Goal: Navigation & Orientation: Find specific page/section

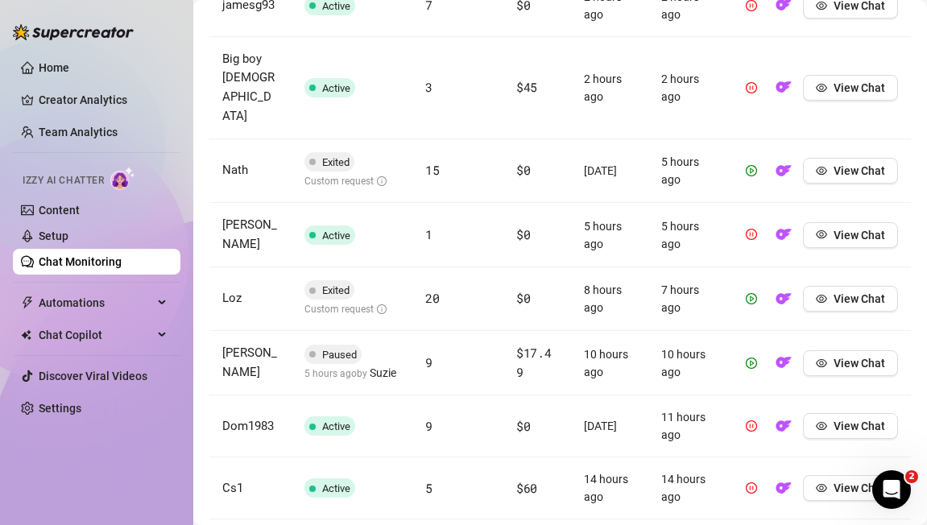
scroll to position [884, 0]
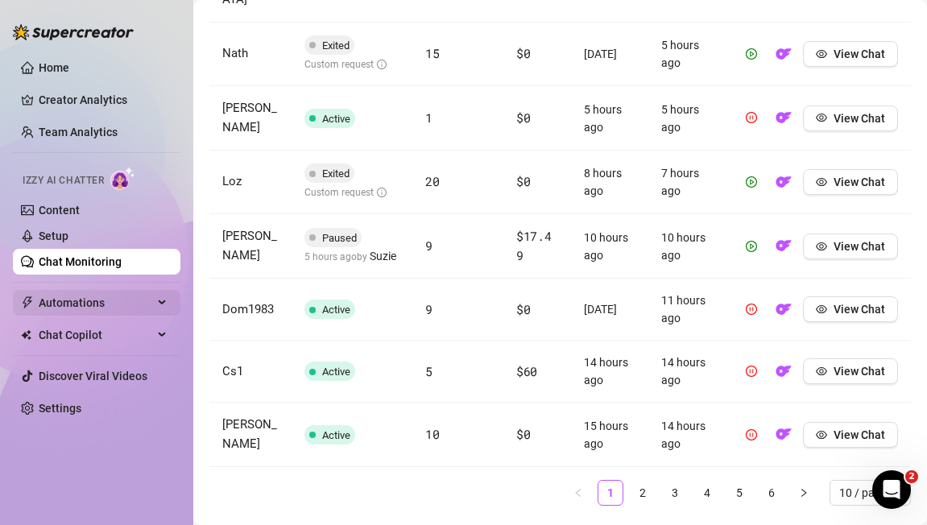
click at [73, 302] on span "Automations" at bounding box center [96, 303] width 114 height 26
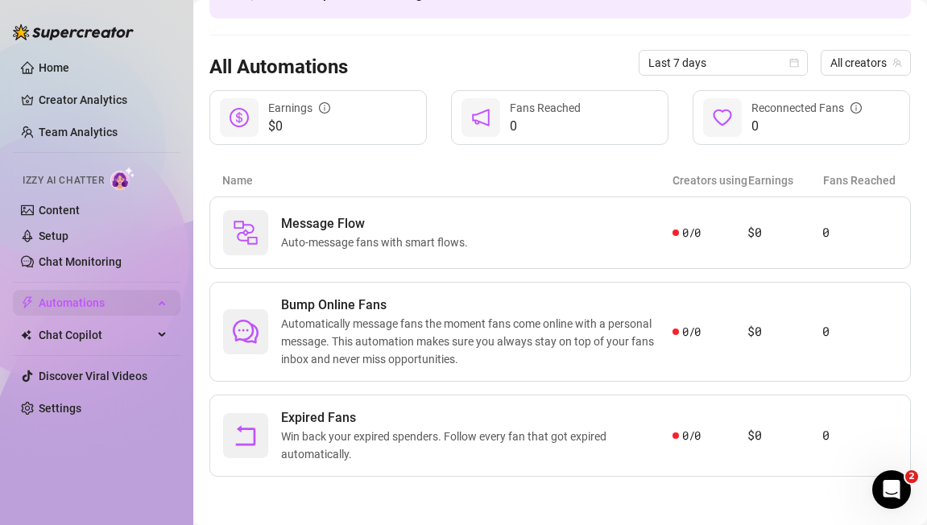
scroll to position [118, 0]
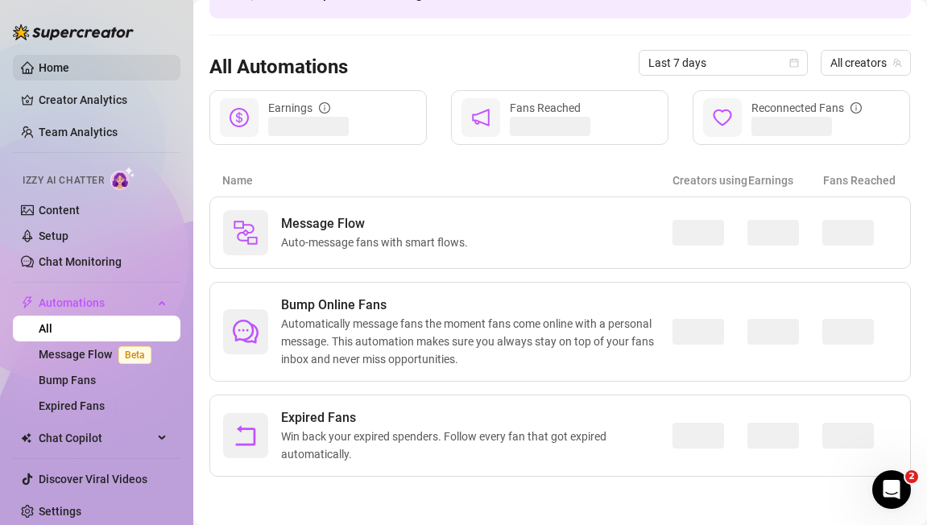
click at [52, 68] on link "Home" at bounding box center [54, 67] width 31 height 13
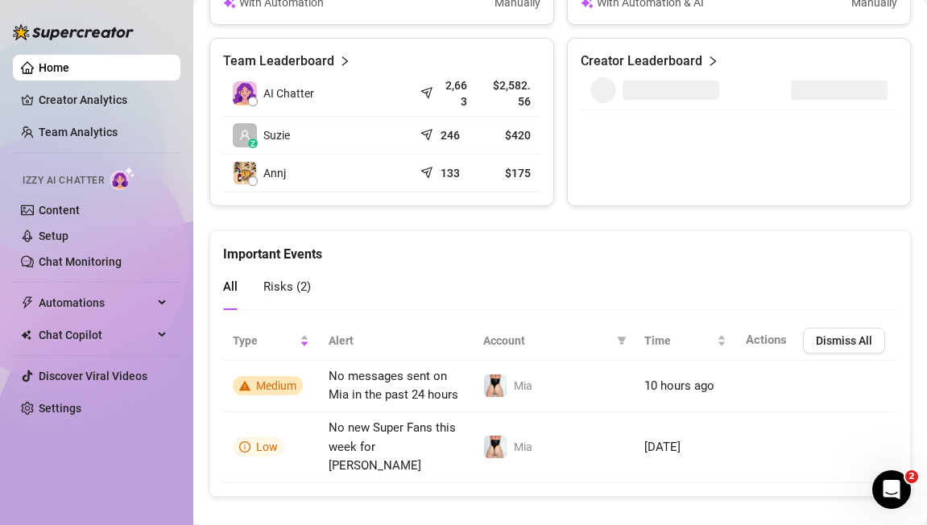
scroll to position [748, 0]
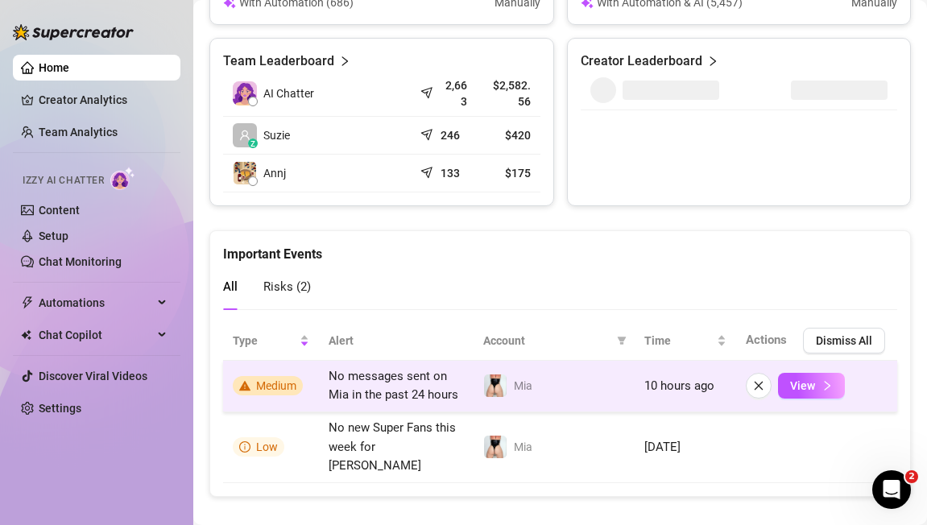
click at [398, 388] on span "No messages sent on Mia in the past 24 hours" at bounding box center [394, 386] width 130 height 34
click at [800, 382] on span "View" at bounding box center [802, 385] width 25 height 13
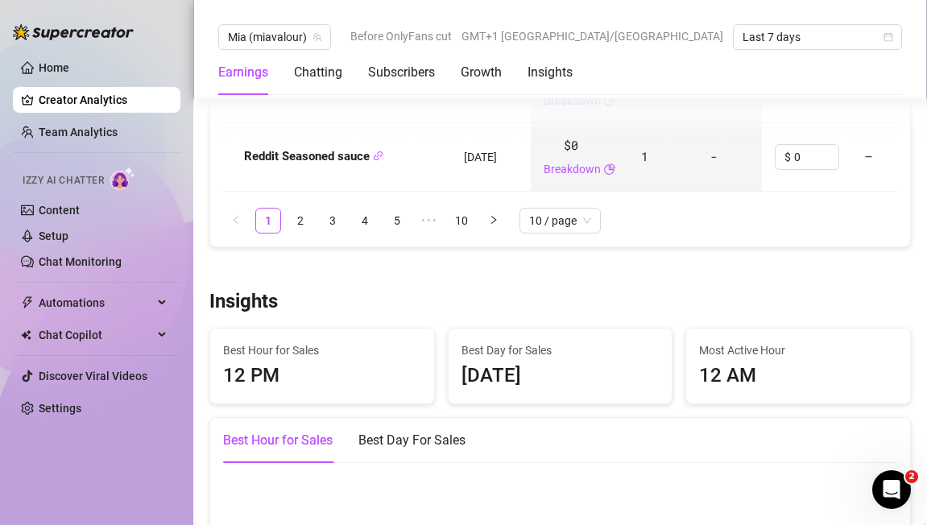
scroll to position [2505, 0]
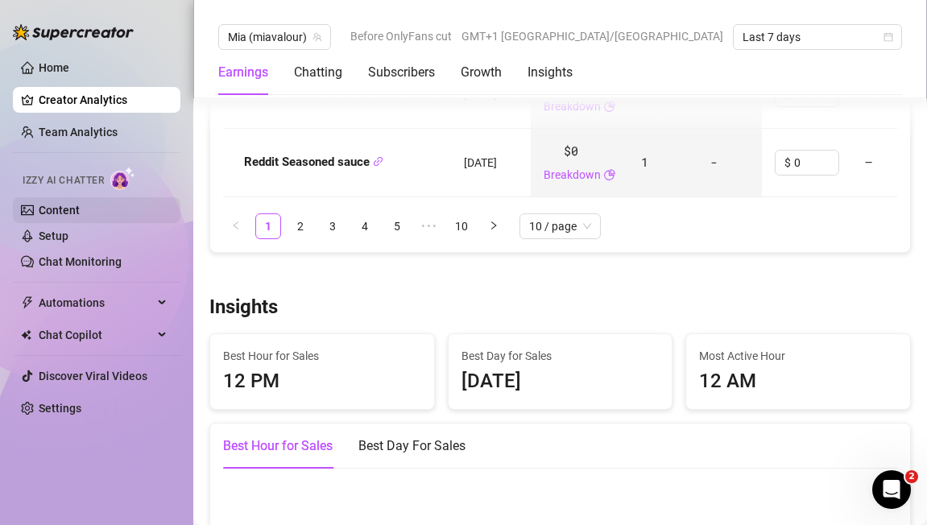
click at [71, 217] on link "Content" at bounding box center [59, 210] width 41 height 13
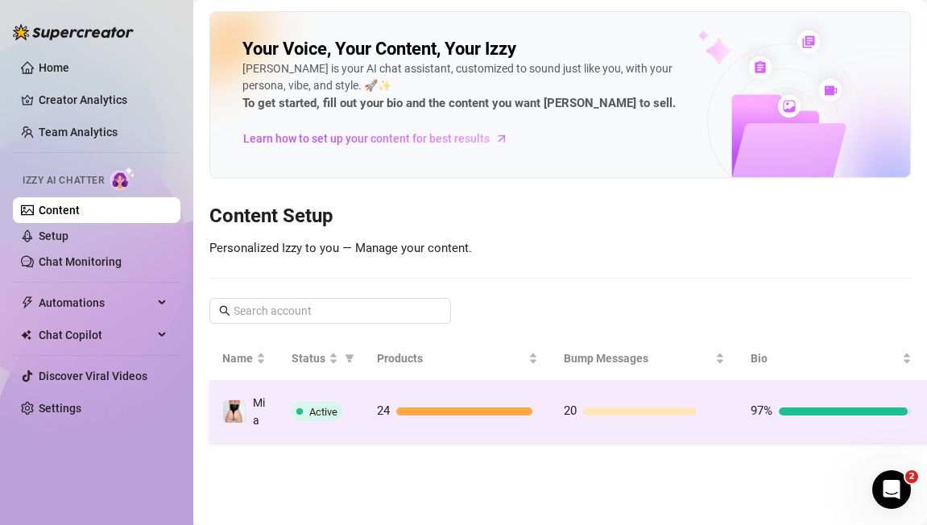
click at [322, 413] on span "Active" at bounding box center [323, 412] width 28 height 12
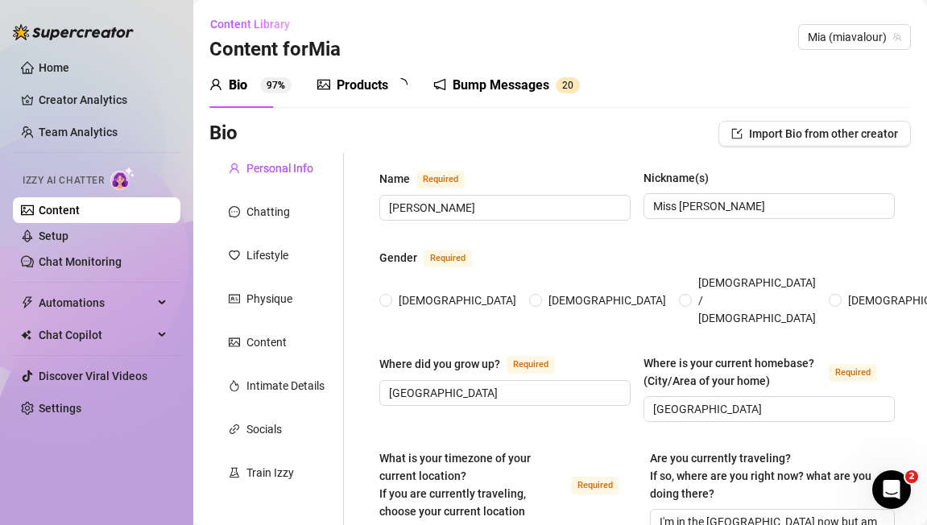
radio input "true"
type input "[DATE]"
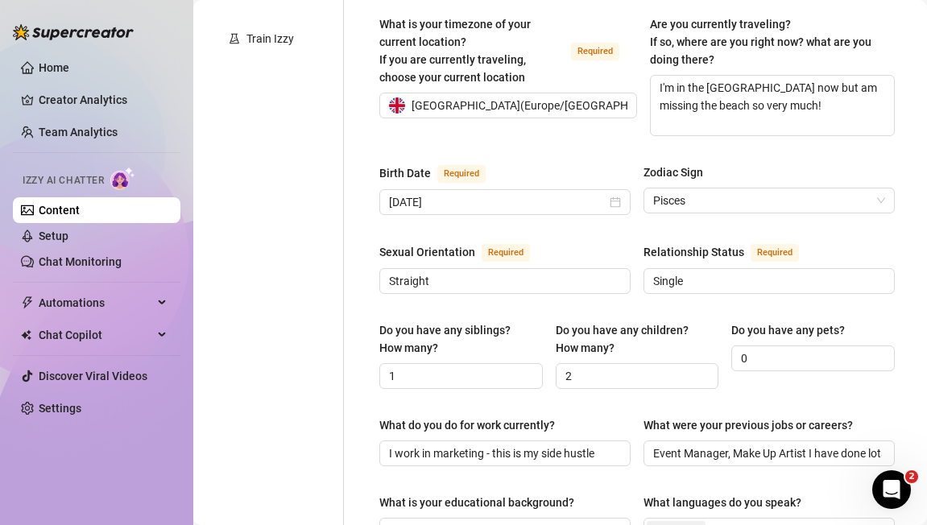
scroll to position [102, 0]
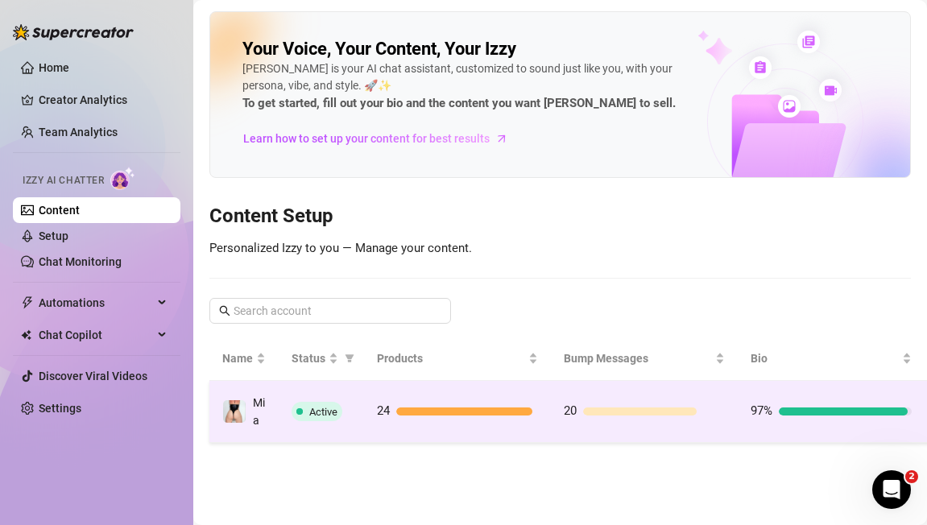
click at [913, 414] on td "97%" at bounding box center [831, 412] width 187 height 62
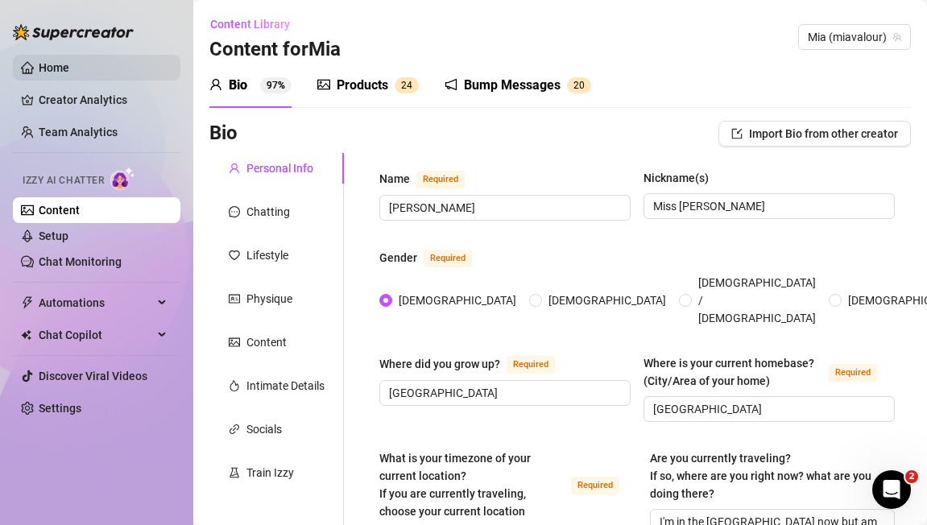
click at [65, 68] on link "Home" at bounding box center [54, 67] width 31 height 13
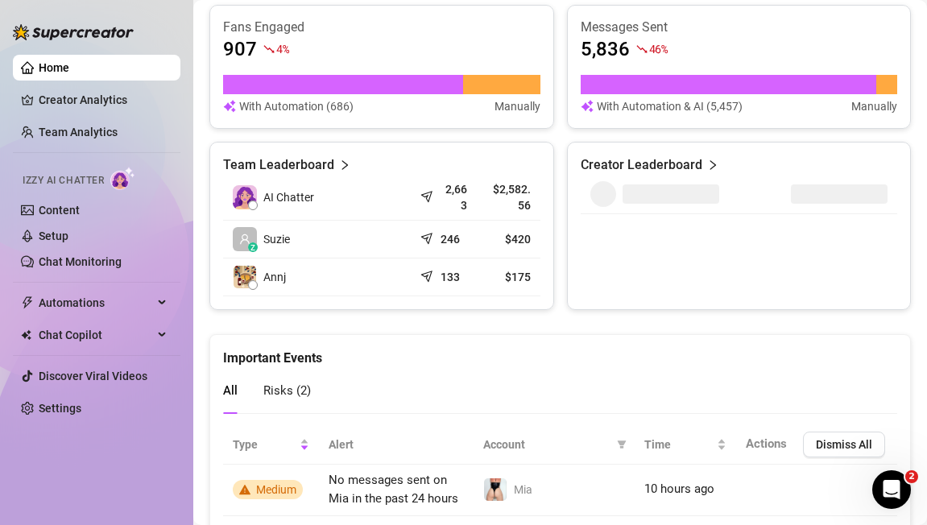
scroll to position [785, 0]
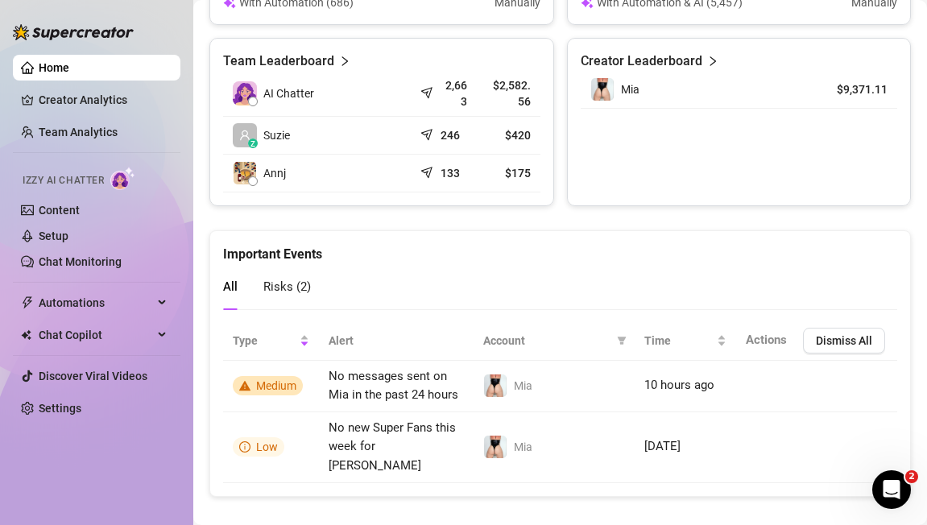
click at [411, 127] on td "z Suzie" at bounding box center [318, 136] width 190 height 38
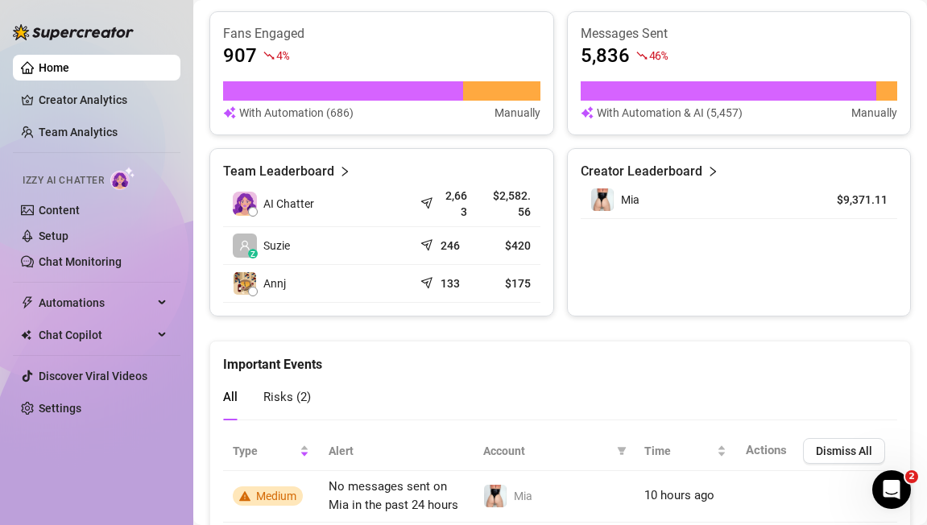
scroll to position [673, 0]
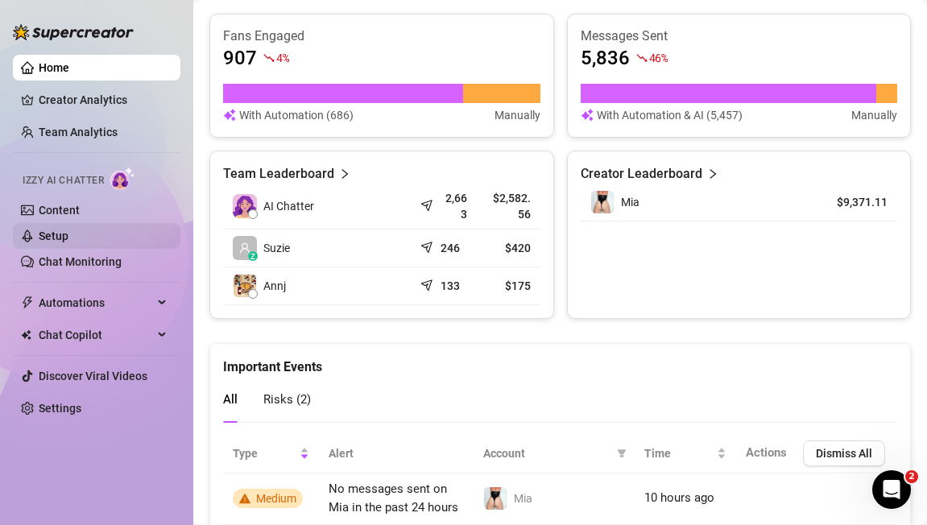
click at [62, 238] on link "Setup" at bounding box center [54, 236] width 30 height 13
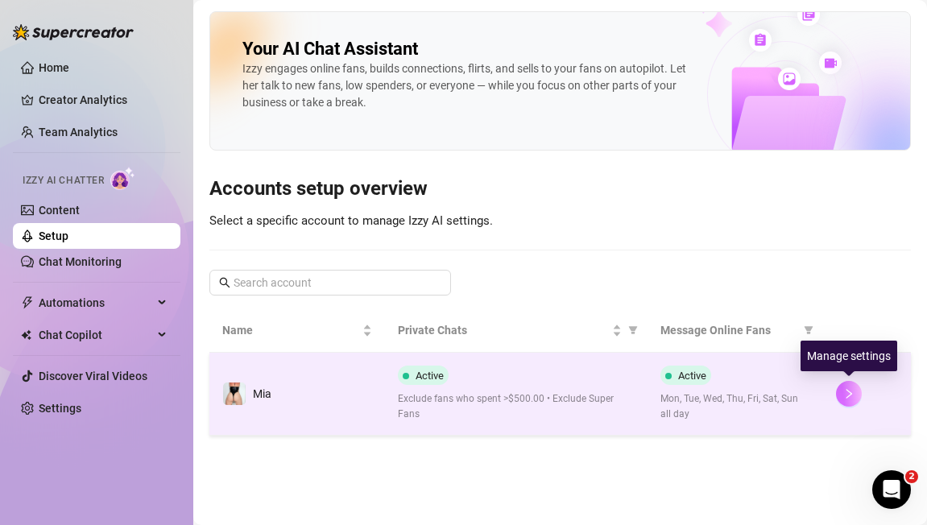
click at [847, 396] on icon "right" at bounding box center [848, 393] width 11 height 11
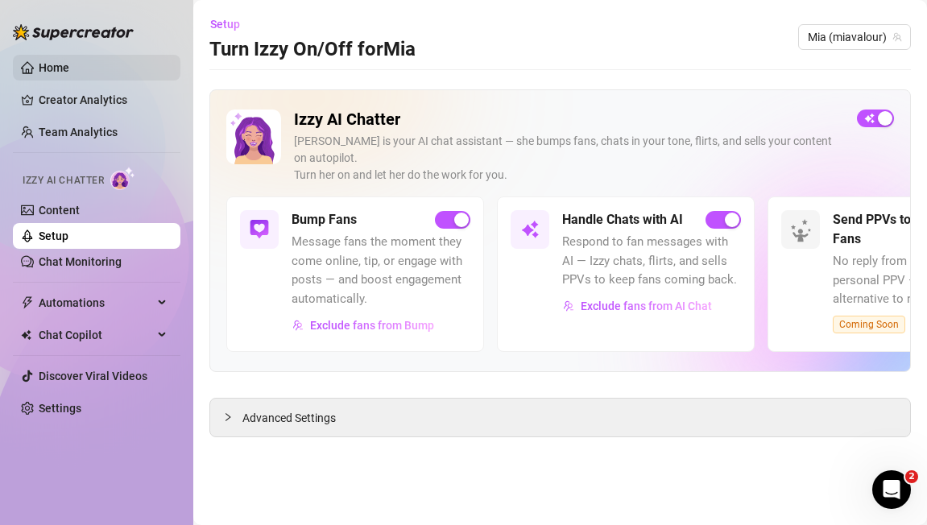
click at [48, 68] on link "Home" at bounding box center [54, 67] width 31 height 13
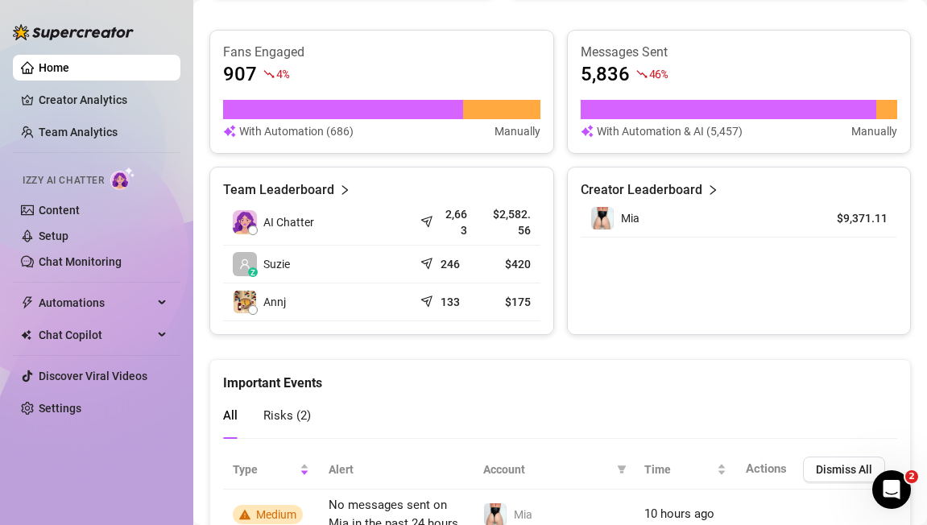
scroll to position [655, 0]
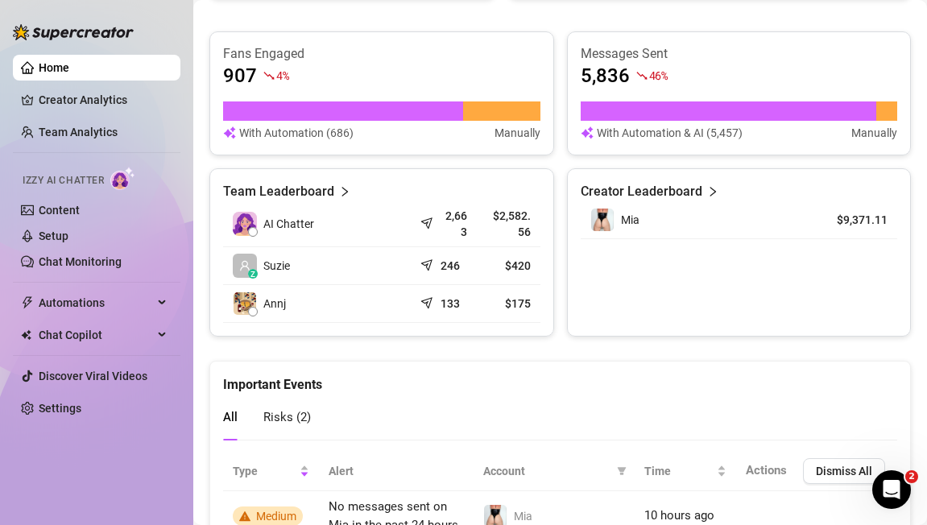
click at [277, 416] on span "Risks ( 2 )" at bounding box center [287, 417] width 48 height 14
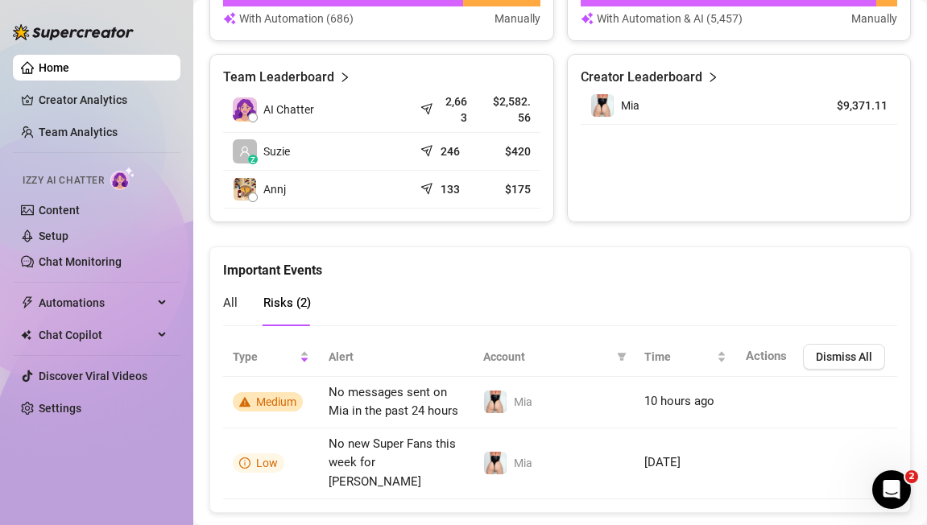
scroll to position [785, 0]
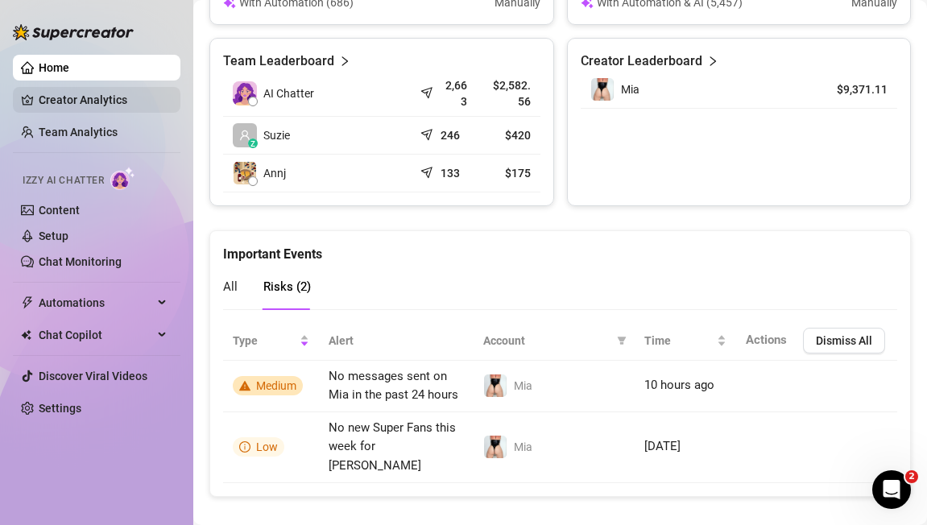
click at [53, 107] on link "Creator Analytics" at bounding box center [103, 100] width 129 height 26
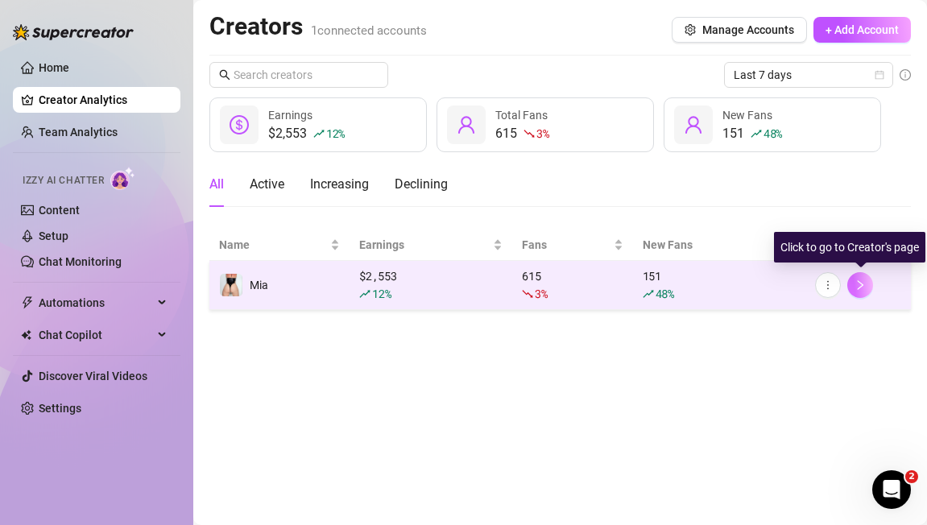
click at [866, 284] on button "button" at bounding box center [860, 285] width 26 height 26
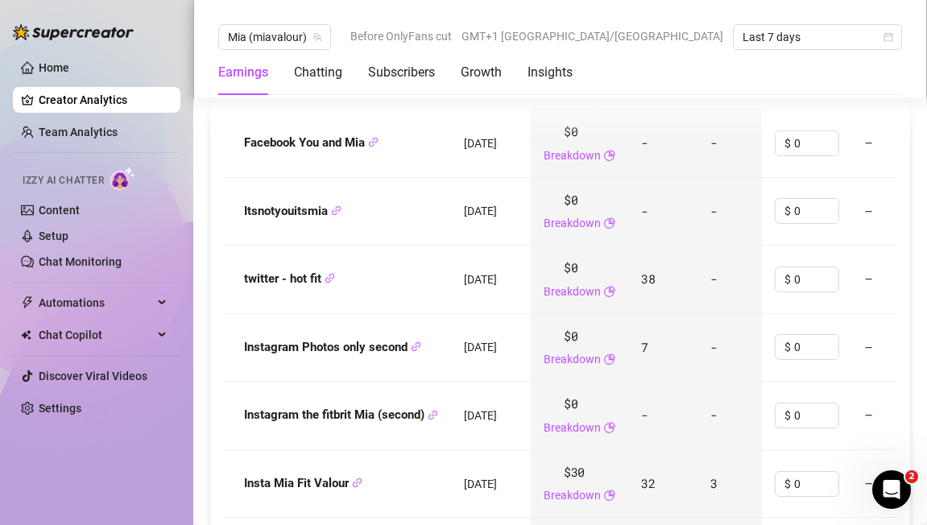
scroll to position [1916, 0]
